Goal: Task Accomplishment & Management: Use online tool/utility

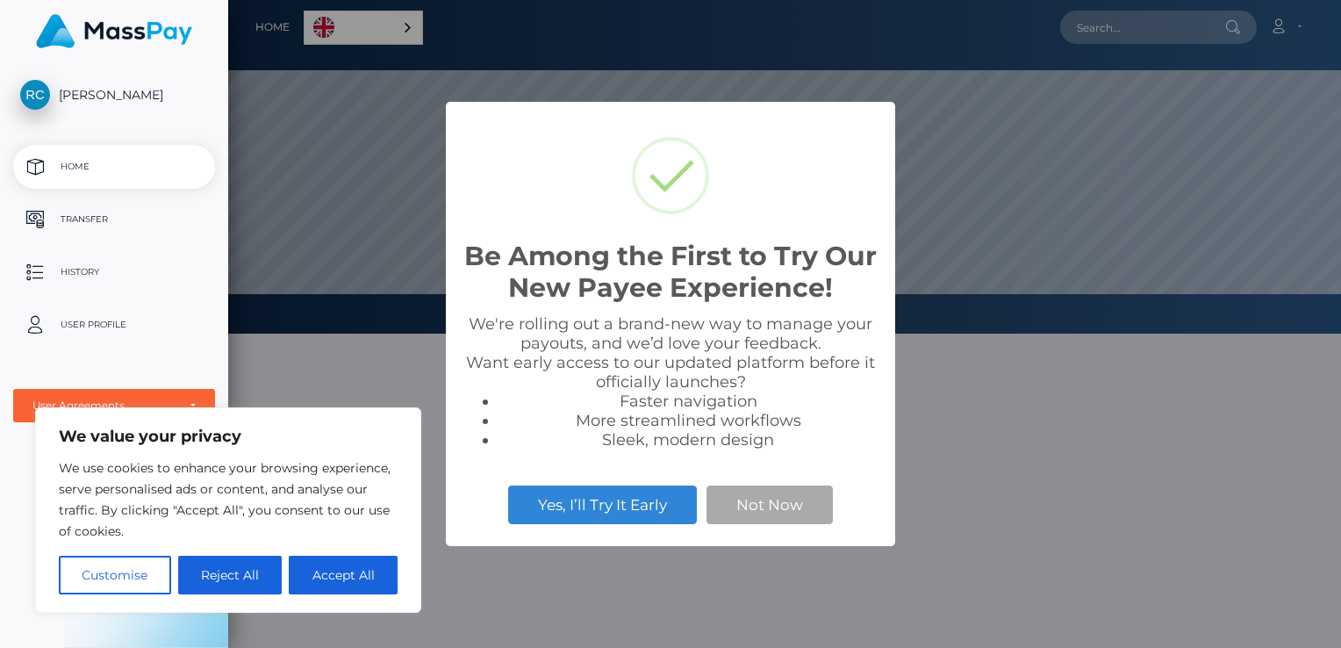
scroll to position [334, 1113]
drag, startPoint x: 523, startPoint y: 247, endPoint x: 705, endPoint y: 238, distance: 181.9
click at [705, 241] on h2 "Be Among the First to Try Our New Payee Experience!" at bounding box center [671, 272] width 414 height 63
drag, startPoint x: 705, startPoint y: 238, endPoint x: 615, endPoint y: 284, distance: 101.3
click at [615, 284] on h2 "Be Among the First to Try Our New Payee Experience!" at bounding box center [671, 272] width 414 height 63
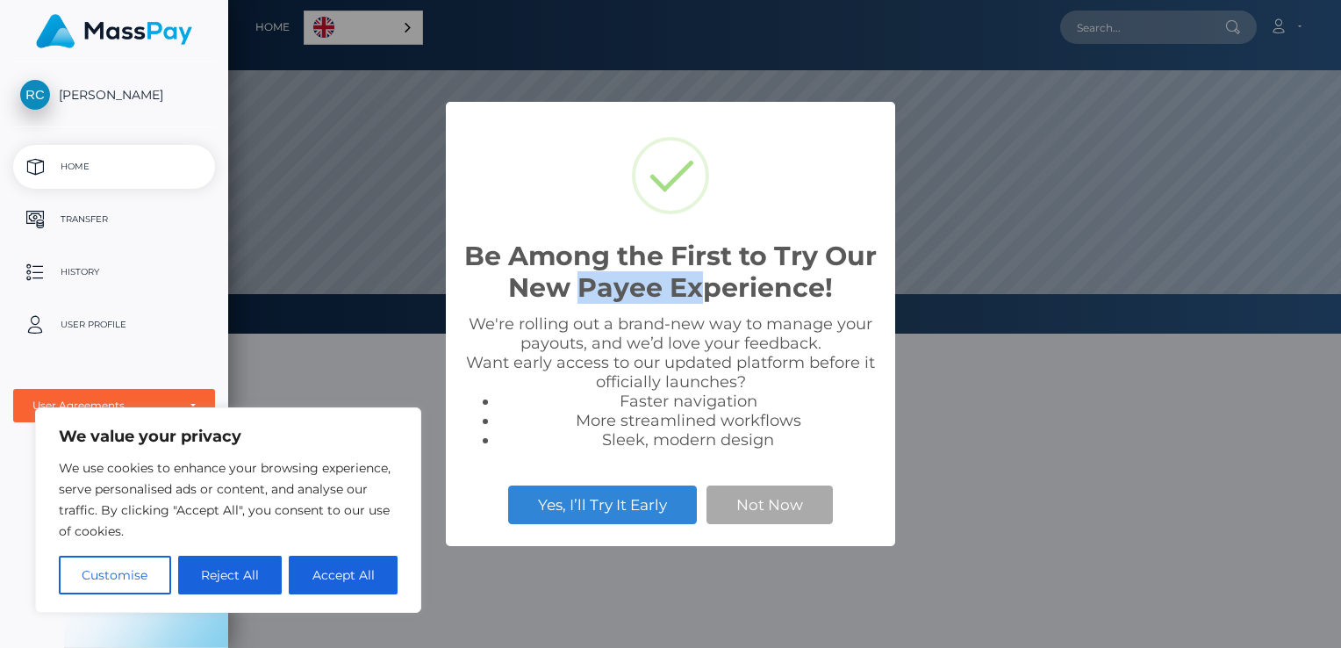
drag, startPoint x: 578, startPoint y: 291, endPoint x: 699, endPoint y: 294, distance: 121.2
click at [699, 294] on h2 "Be Among the First to Try Our New Payee Experience!" at bounding box center [671, 272] width 414 height 63
drag, startPoint x: 699, startPoint y: 294, endPoint x: 615, endPoint y: 435, distance: 163.8
click at [637, 374] on div "We're rolling out a brand-new way to manage your payouts, and we’d love your fe…" at bounding box center [671, 381] width 414 height 135
click at [770, 507] on button "Not Now" at bounding box center [770, 504] width 126 height 39
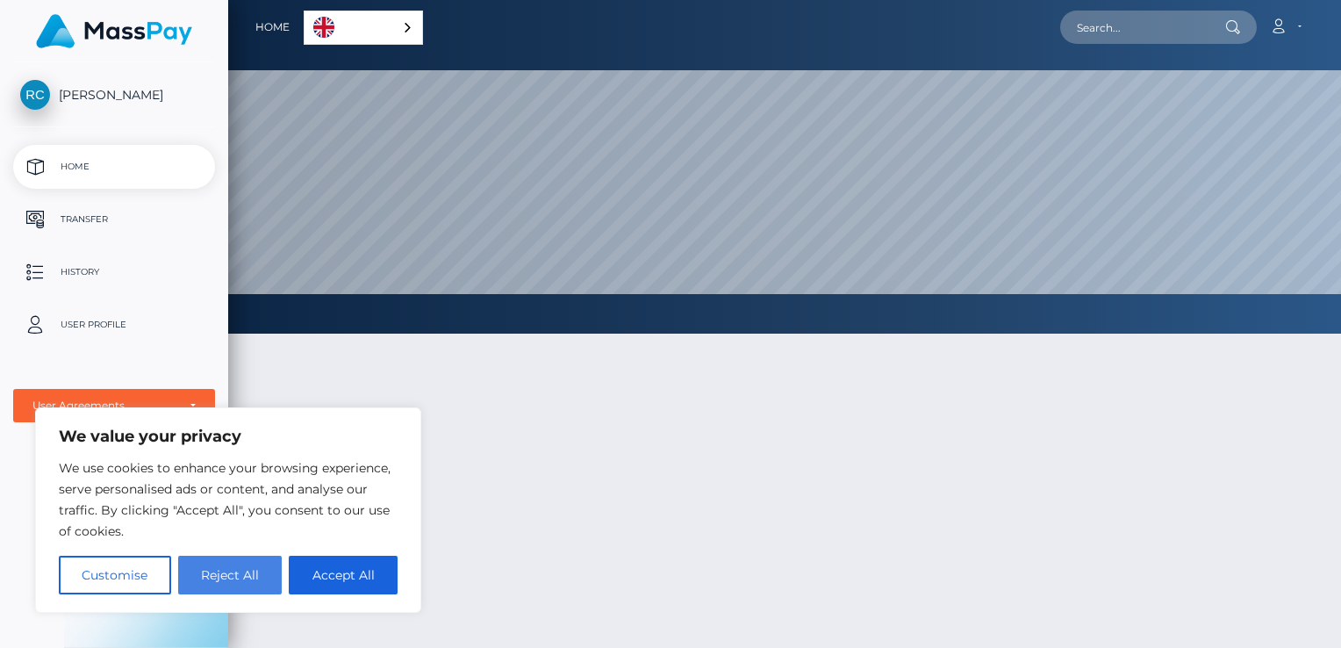
click at [254, 585] on button "Reject All" at bounding box center [230, 575] width 104 height 39
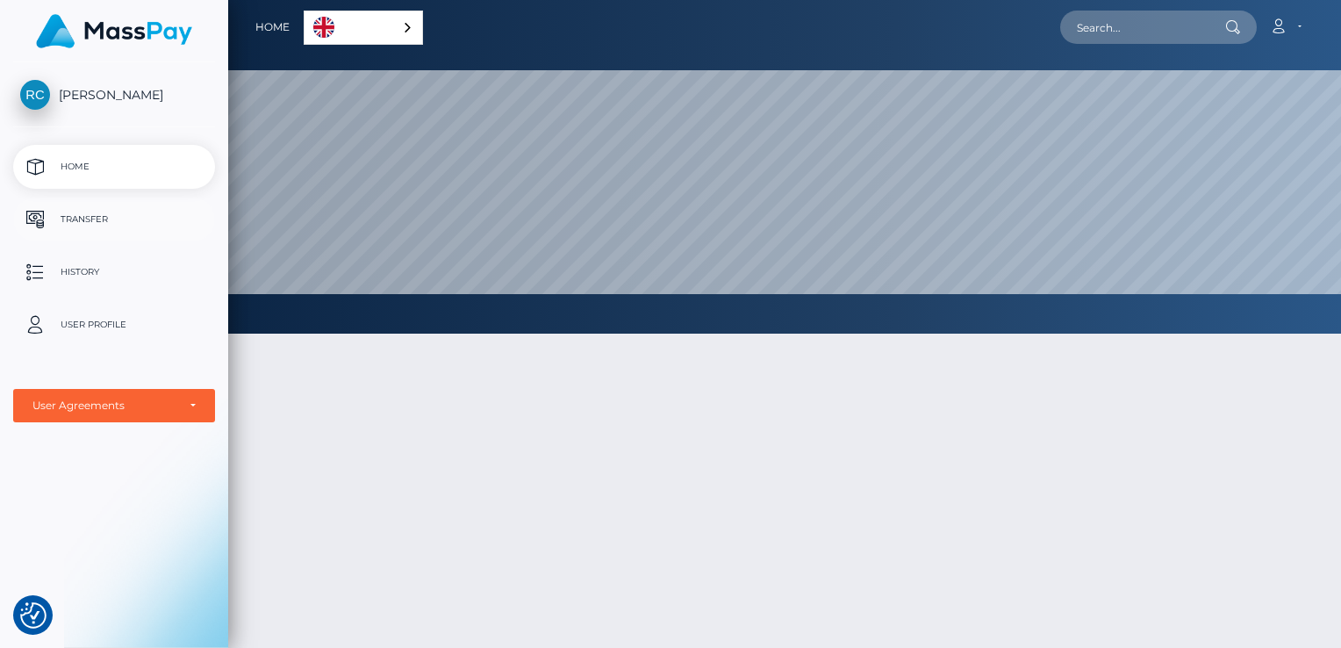
click at [128, 208] on p "Transfer" at bounding box center [114, 219] width 188 height 26
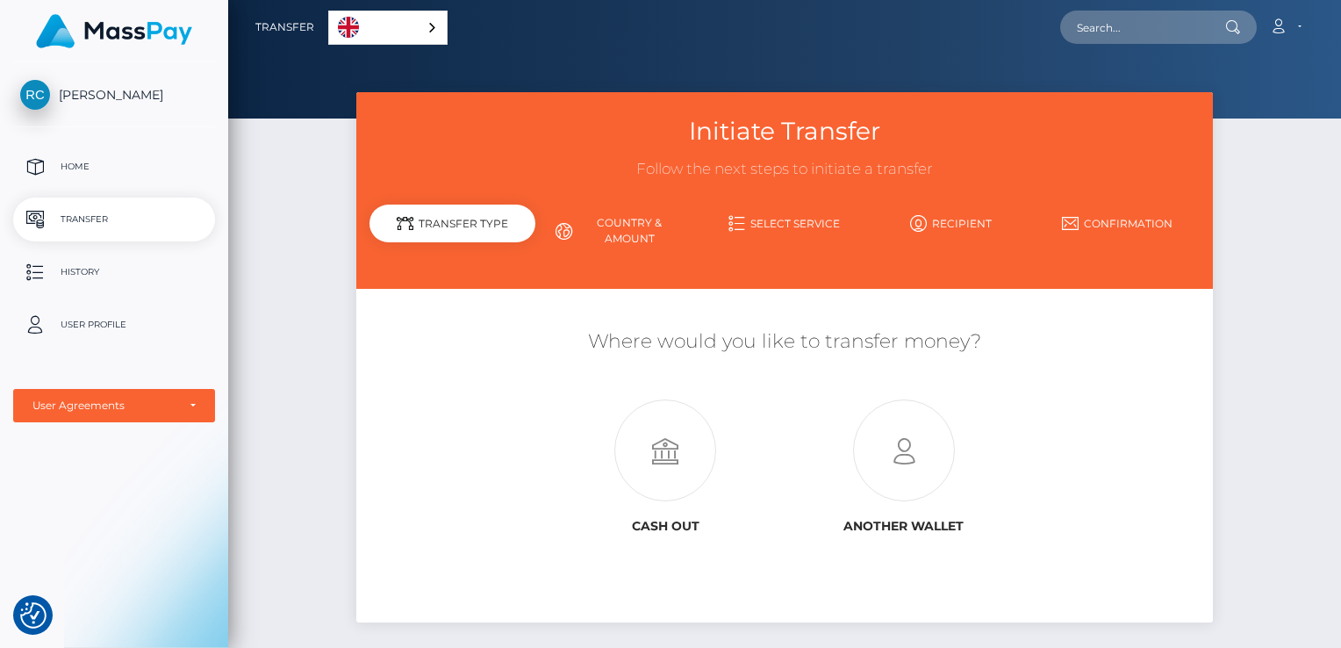
click at [300, 209] on div "Initiate Transfer Follow the next steps to initiate a transfer Transfer Type Co…" at bounding box center [784, 379] width 1113 height 574
click at [90, 158] on p "Home" at bounding box center [114, 167] width 188 height 26
